Goal: Task Accomplishment & Management: Manage account settings

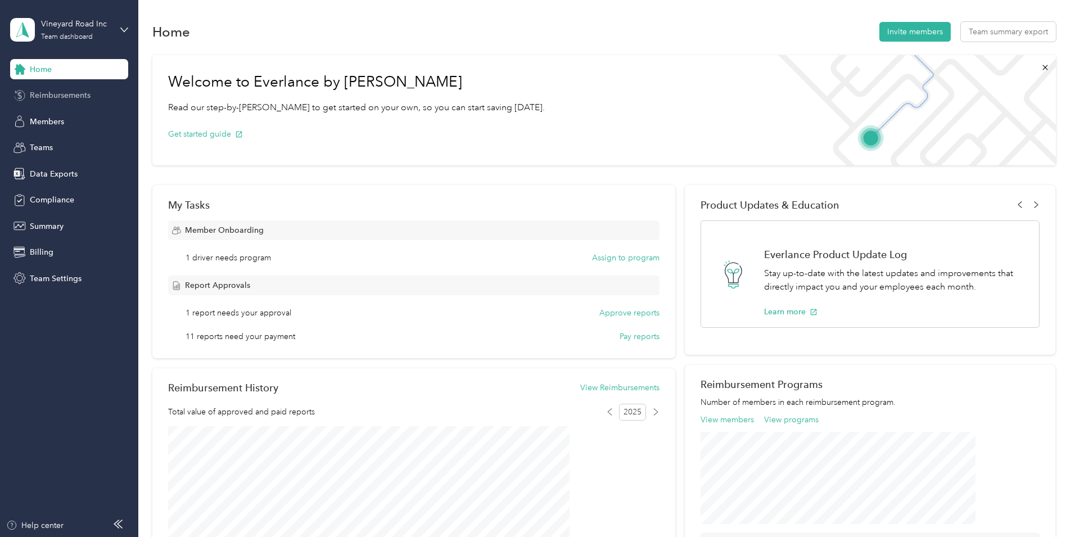
click at [60, 96] on span "Reimbursements" at bounding box center [60, 95] width 61 height 12
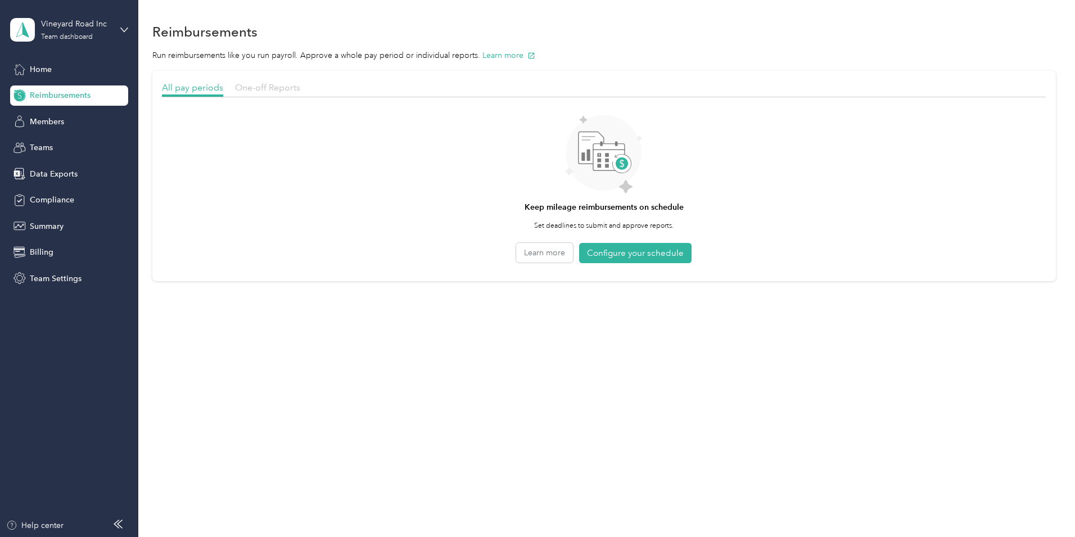
click at [300, 89] on span "One-off Reports" at bounding box center [267, 87] width 65 height 11
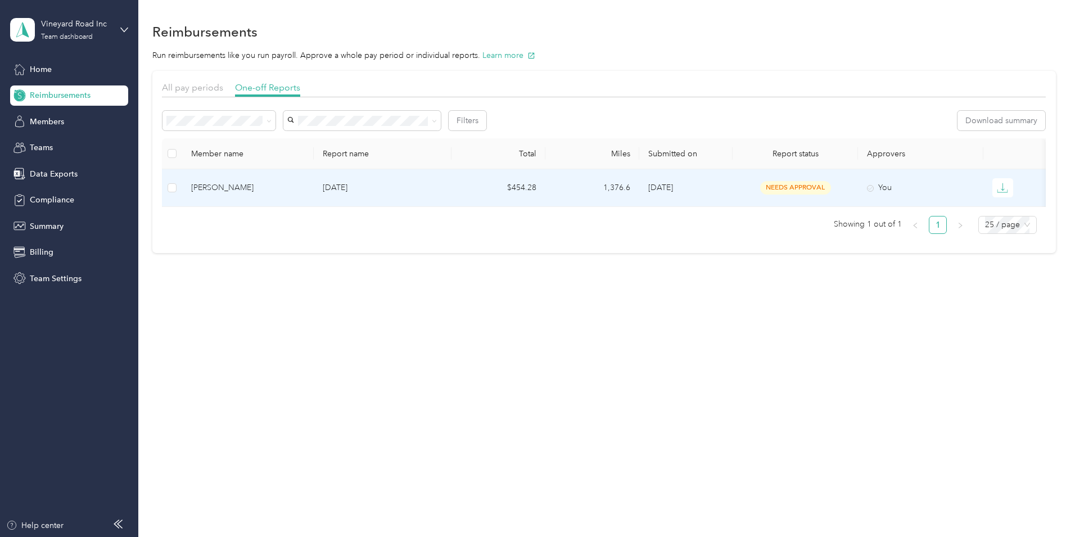
click at [388, 190] on p "[DATE]" at bounding box center [383, 188] width 120 height 12
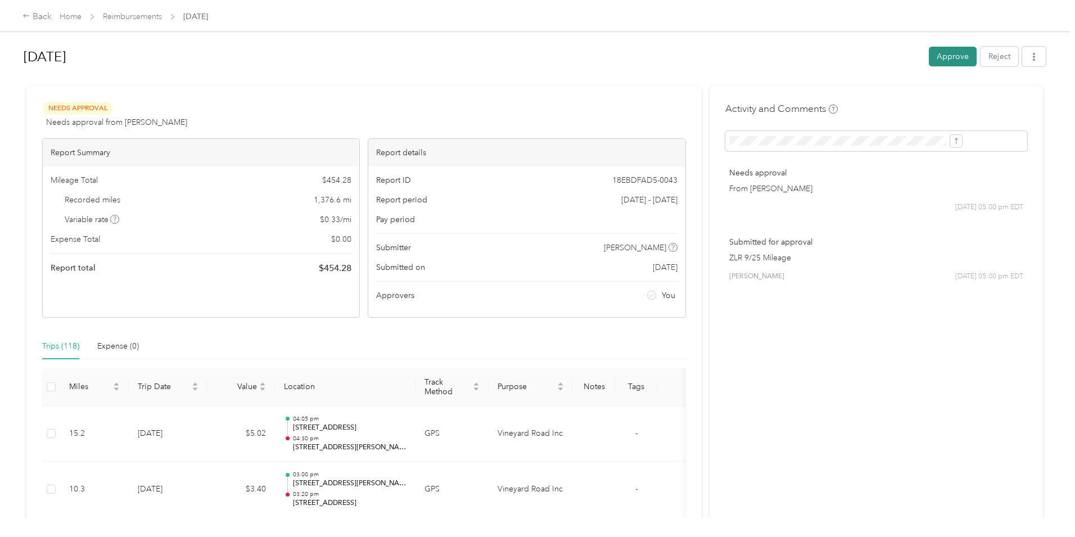
click at [929, 50] on button "Approve" at bounding box center [953, 57] width 48 height 20
